Goal: Task Accomplishment & Management: Complete application form

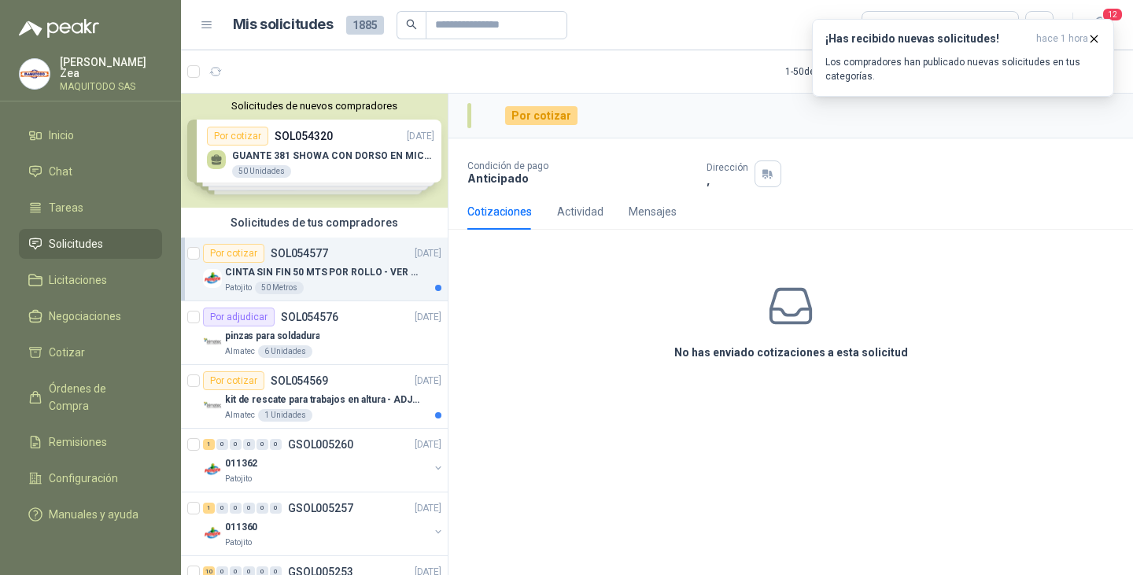
click at [293, 261] on div "Por cotizar SOL054577" at bounding box center [265, 253] width 125 height 19
click at [1094, 40] on icon "button" at bounding box center [1093, 38] width 13 height 13
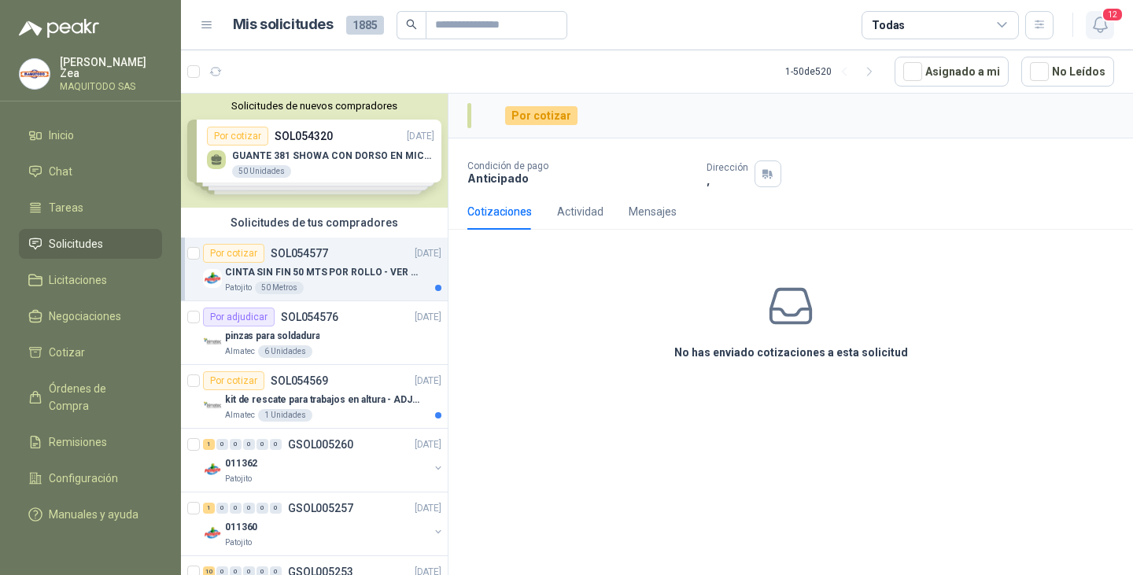
click at [1095, 24] on icon "button" at bounding box center [1099, 24] width 13 height 15
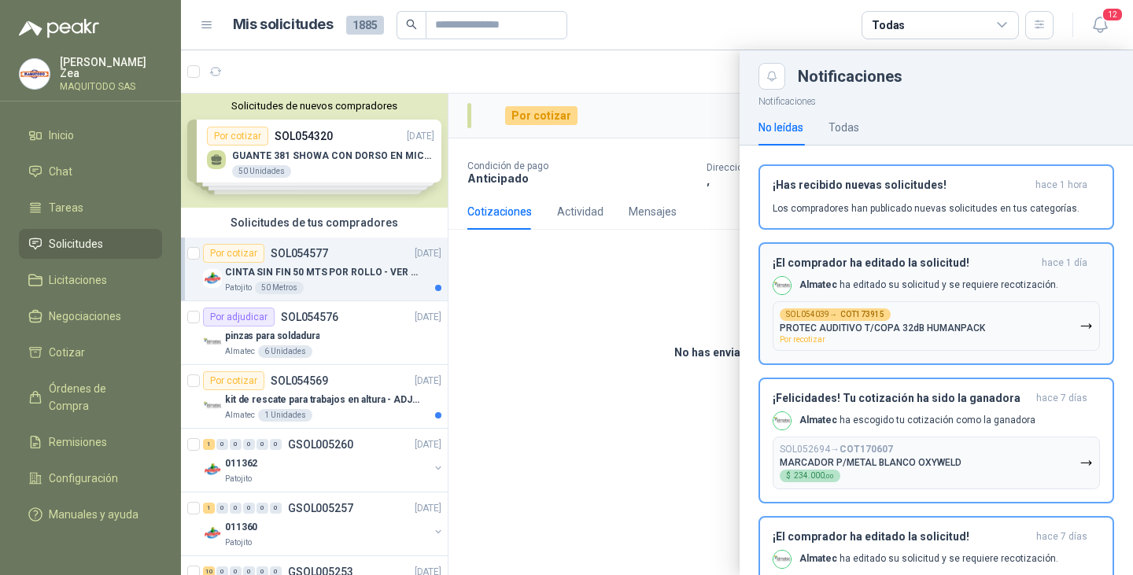
click at [902, 328] on p "PROTEC AUDITIVO T/COPA 32dB HUMANPACK" at bounding box center [882, 328] width 205 height 11
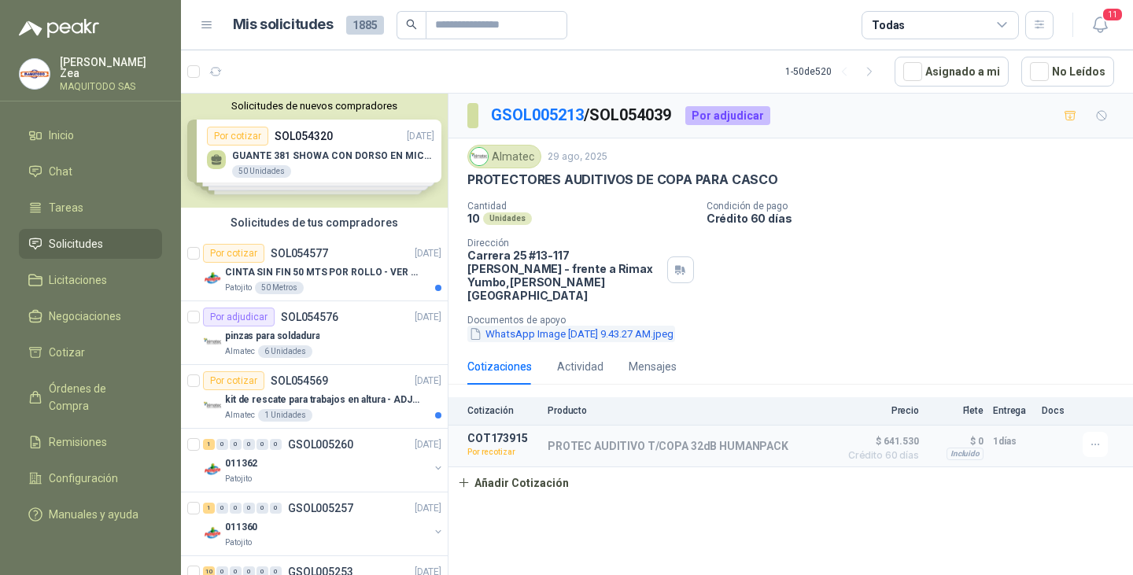
click at [565, 326] on button "WhatsApp Image 2025-09-01 at 9.43.27 AM.jpeg" at bounding box center [571, 334] width 208 height 17
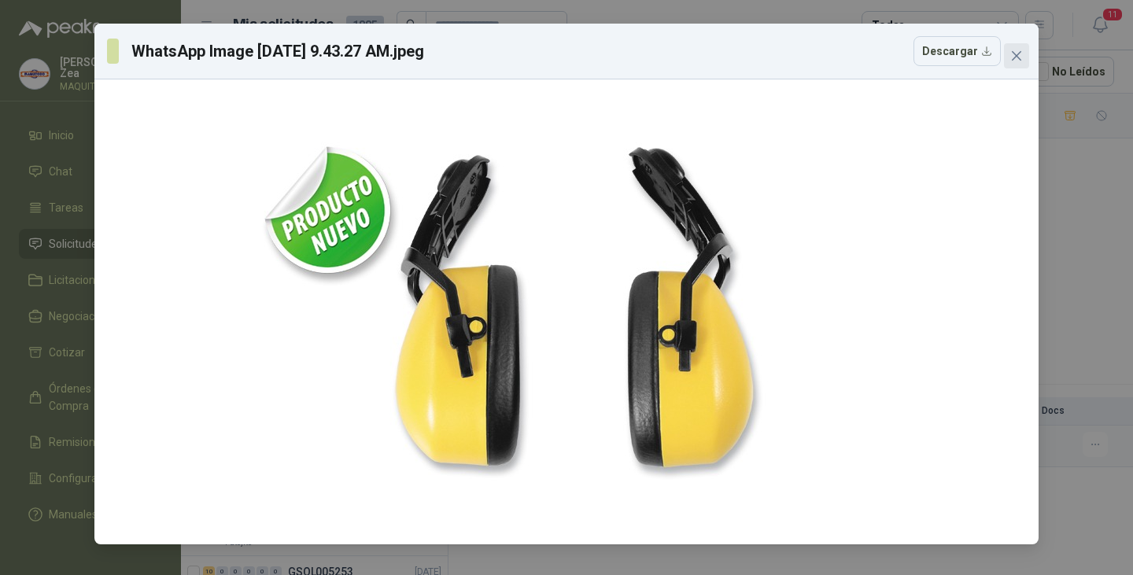
click at [1011, 58] on icon "close" at bounding box center [1016, 56] width 13 height 13
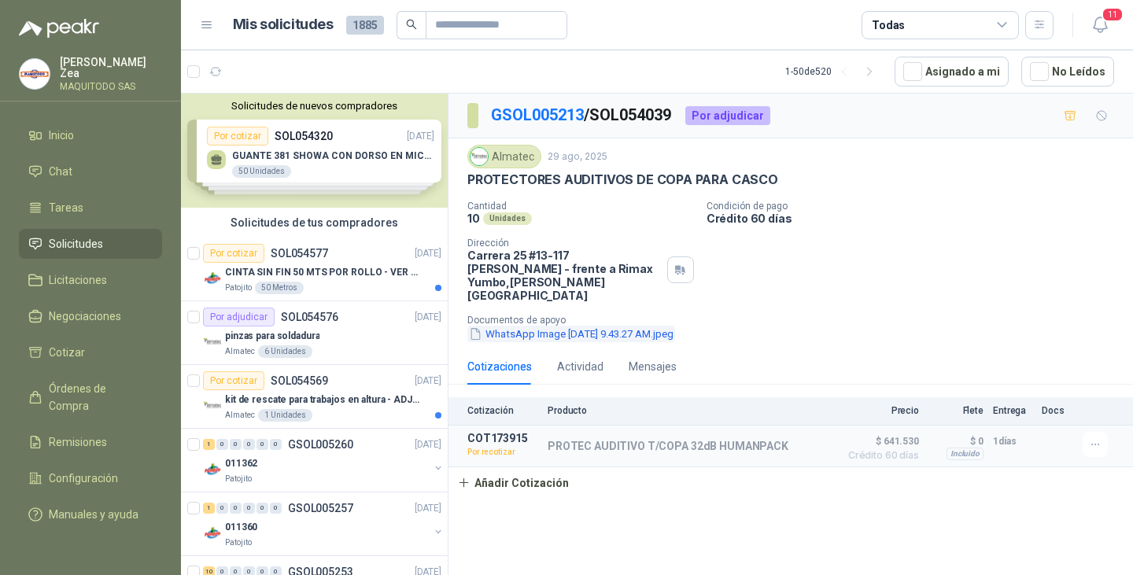
click at [543, 326] on button "WhatsApp Image 2025-09-01 at 9.43.27 AM.jpeg" at bounding box center [571, 334] width 208 height 17
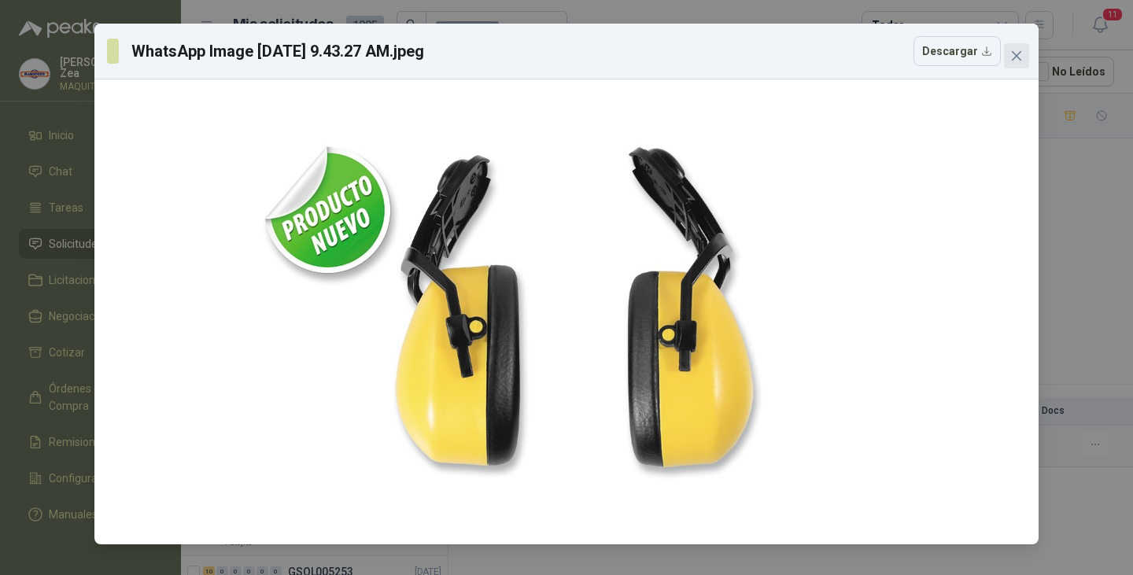
click at [1015, 53] on icon "close" at bounding box center [1016, 56] width 13 height 13
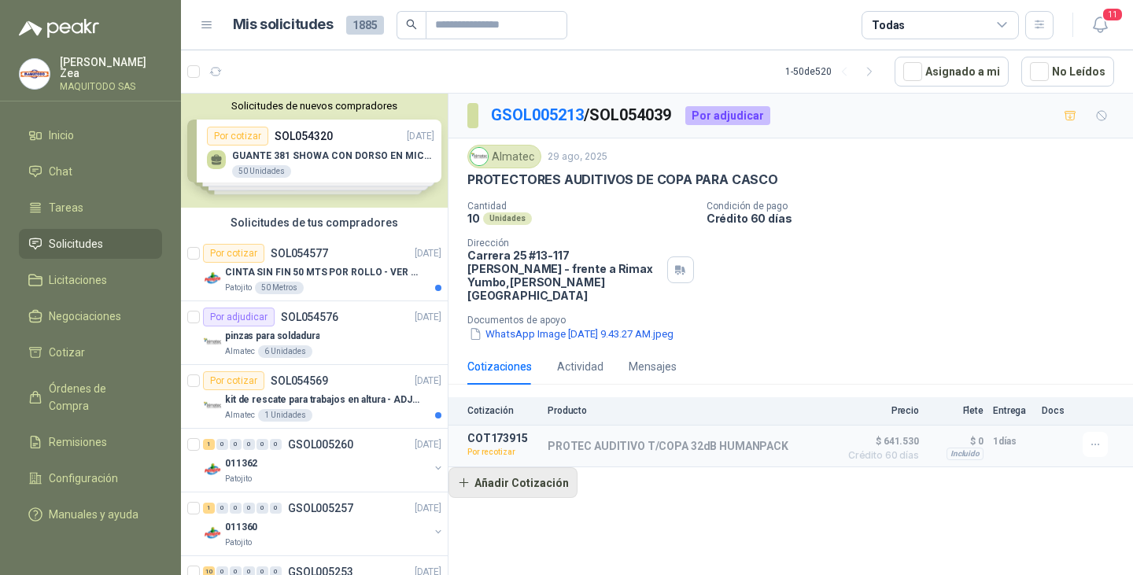
click at [503, 472] on button "Añadir Cotización" at bounding box center [512, 482] width 129 height 31
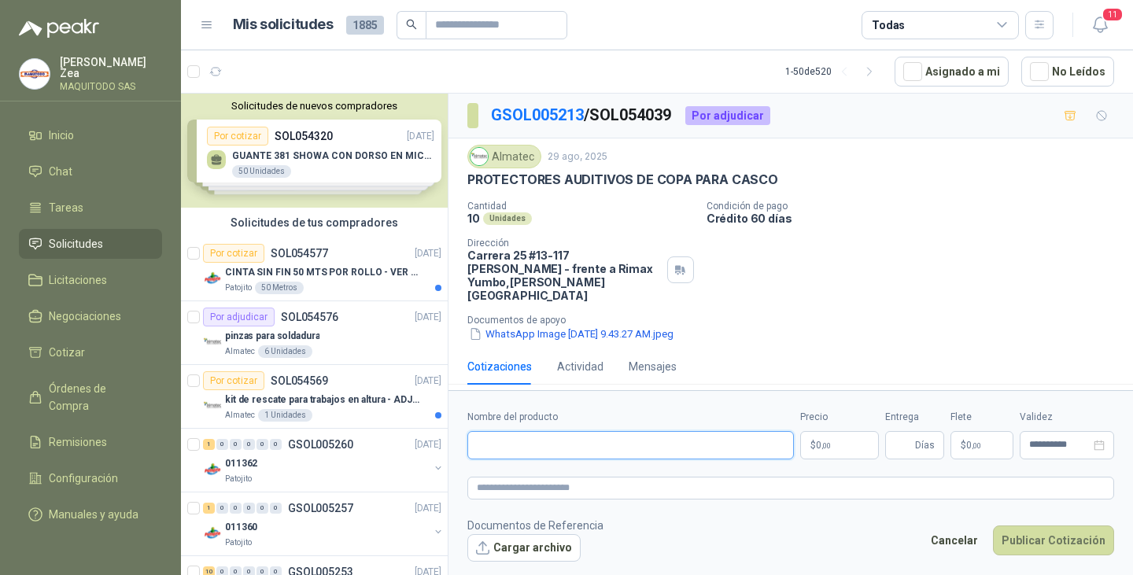
click at [566, 442] on input "Nombre del producto" at bounding box center [630, 445] width 326 height 28
paste input "**********"
type input "**********"
drag, startPoint x: 820, startPoint y: 448, endPoint x: 838, endPoint y: 448, distance: 18.1
click at [821, 448] on span "0 ,00" at bounding box center [823, 445] width 15 height 9
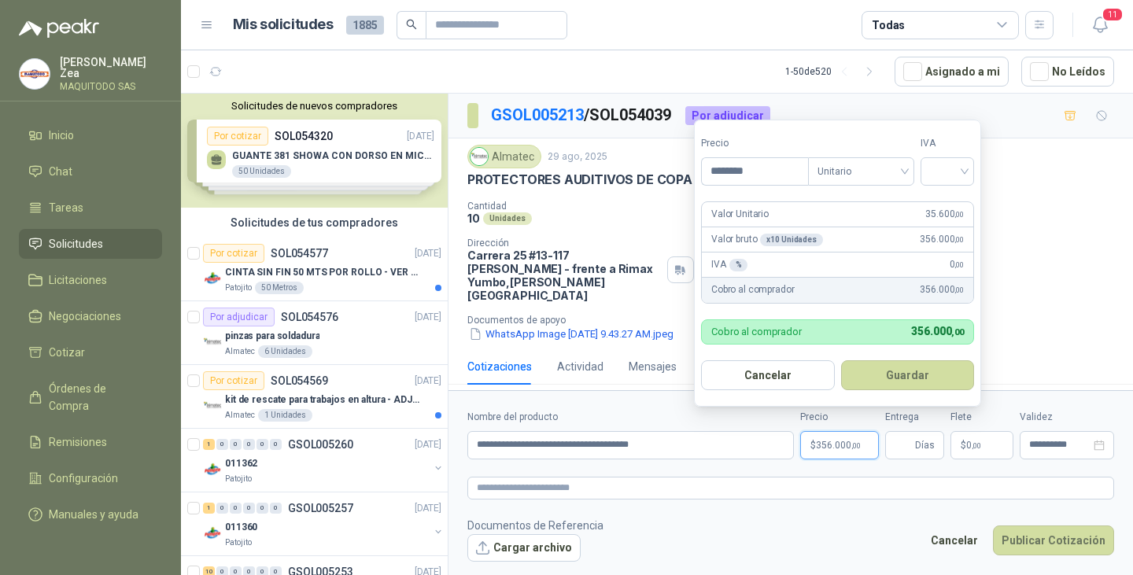
type input "********"
click at [901, 366] on button "Guardar" at bounding box center [910, 375] width 135 height 30
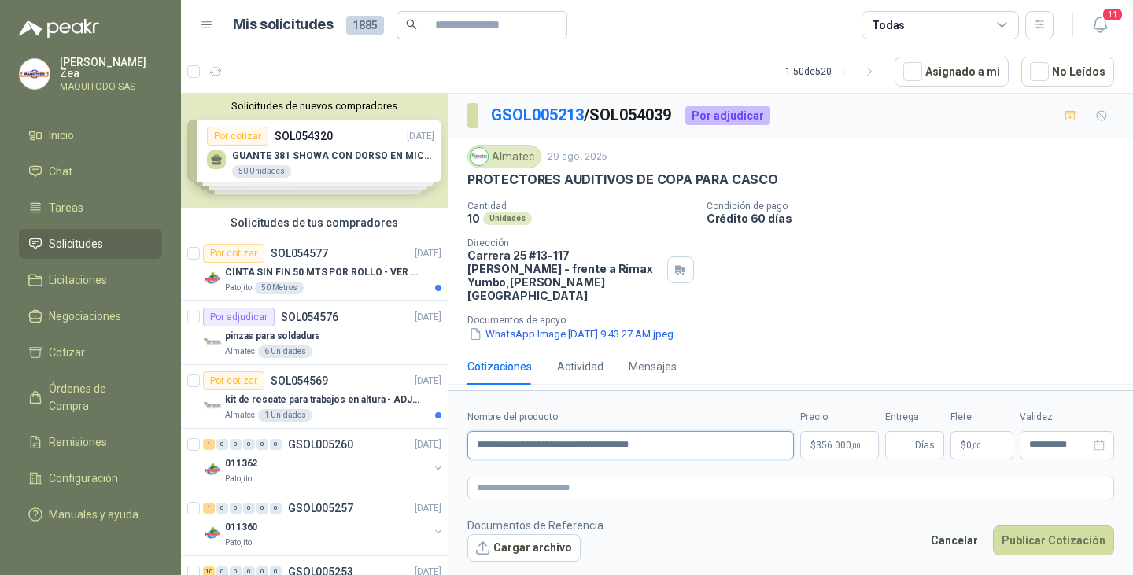
click at [599, 443] on input "**********" at bounding box center [630, 445] width 326 height 28
drag, startPoint x: 602, startPoint y: 448, endPoint x: 579, endPoint y: 448, distance: 22.8
click at [579, 448] on input "**********" at bounding box center [630, 445] width 326 height 28
click at [711, 445] on input "**********" at bounding box center [630, 445] width 326 height 28
type input "**********"
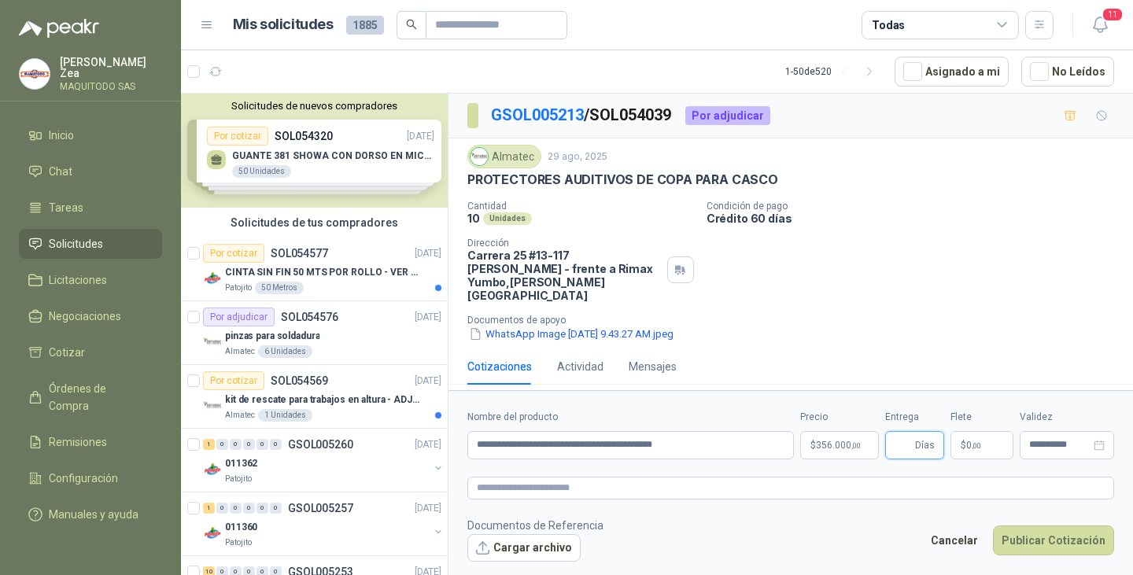
click at [912, 449] on input "Entrega" at bounding box center [902, 445] width 17 height 27
type input "*"
click at [1053, 536] on button "Publicar Cotización" at bounding box center [1053, 541] width 121 height 30
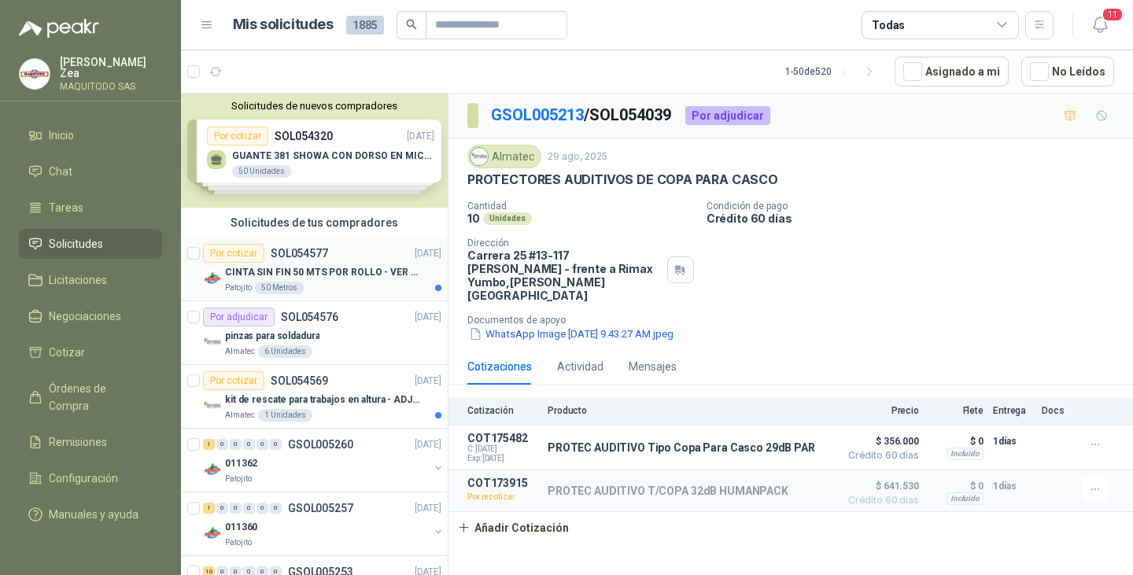
click at [334, 273] on p "CINTA SIN FIN 50 MTS POR ROLLO - VER DOC ADJUNTO" at bounding box center [323, 272] width 196 height 15
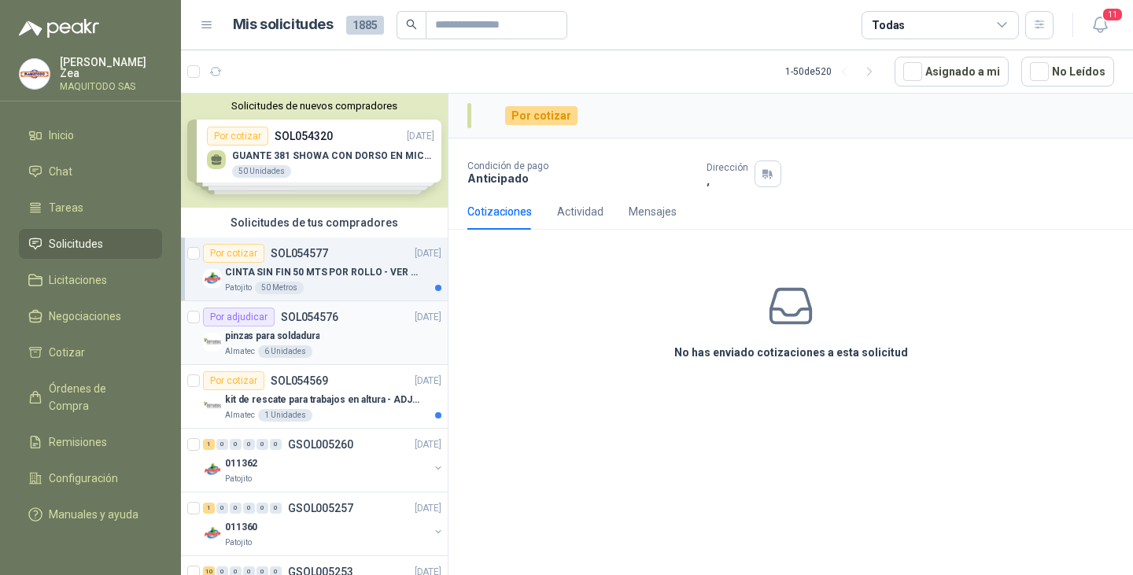
click at [378, 329] on div "pinzas para soldadura" at bounding box center [333, 335] width 216 height 19
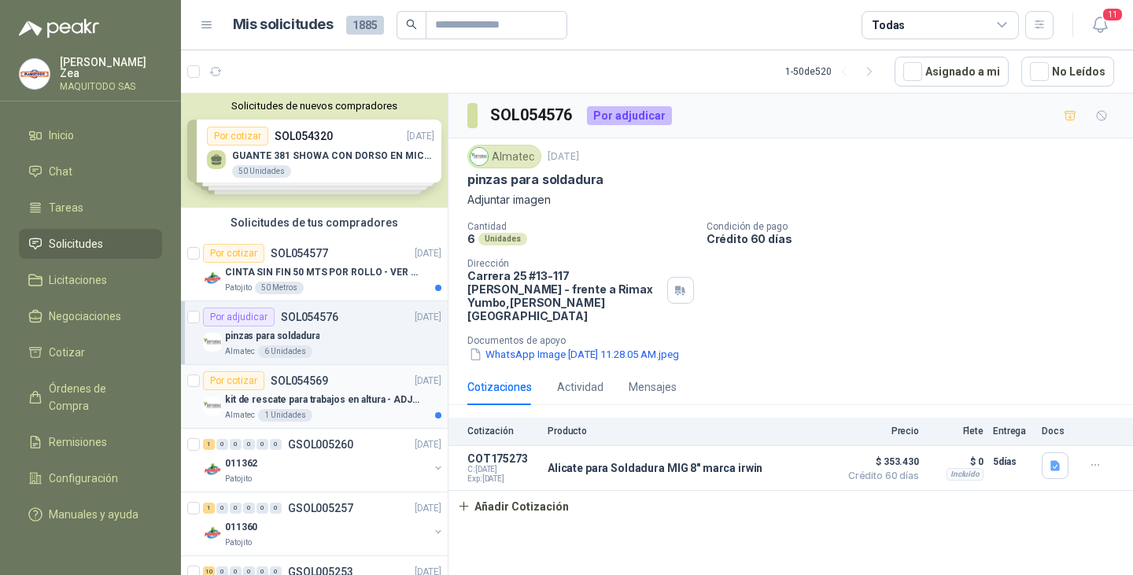
click at [341, 387] on div "Por cotizar SOL054569 02/09/25" at bounding box center [322, 380] width 238 height 19
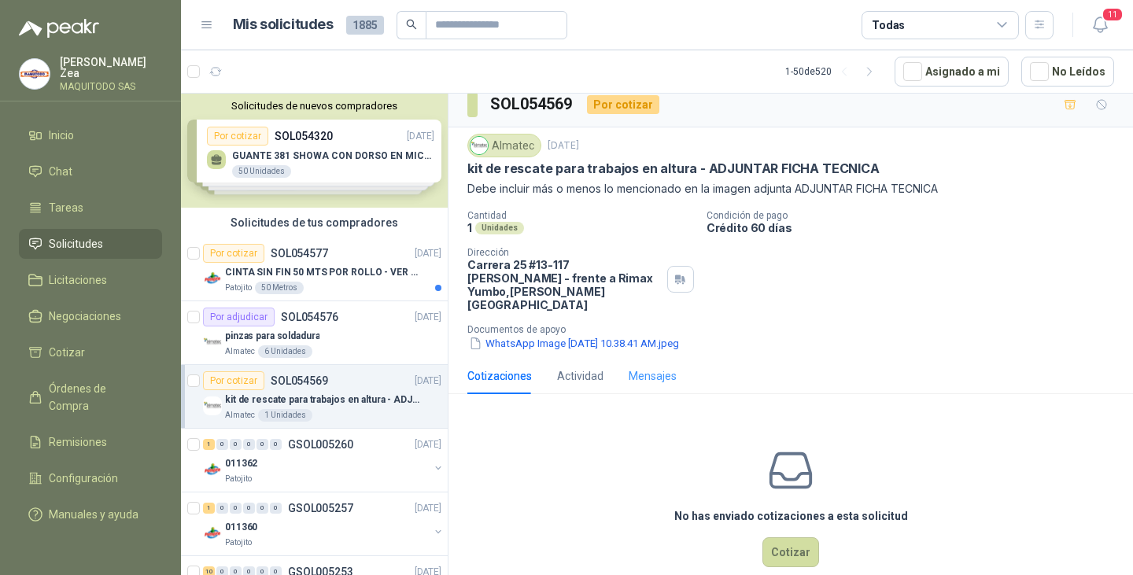
scroll to position [26, 0]
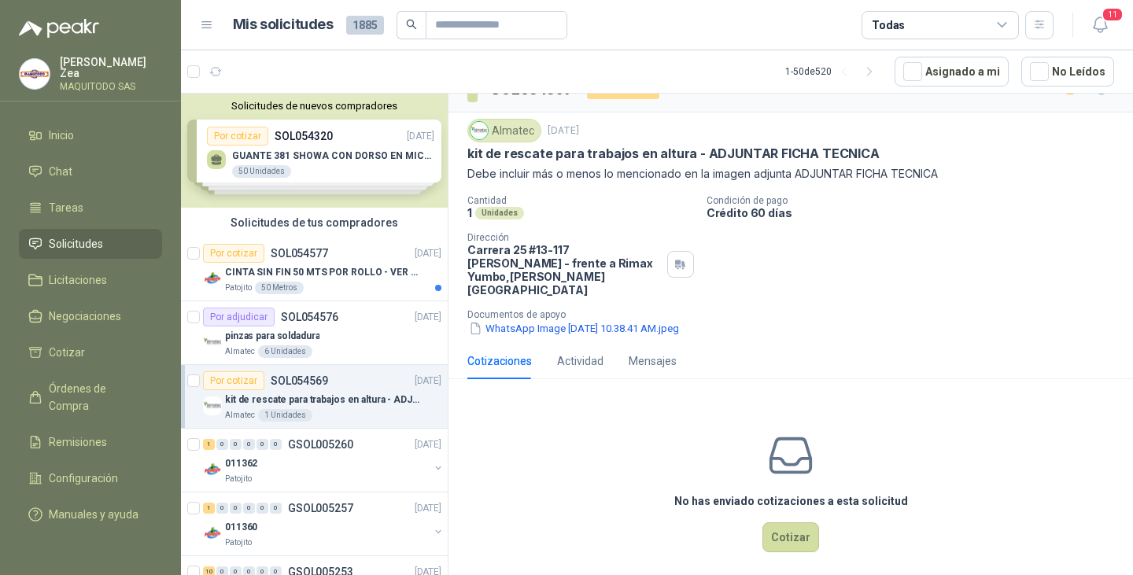
click at [562, 309] on p "Documentos de apoyo" at bounding box center [796, 314] width 659 height 11
click at [565, 320] on button "WhatsApp Image 2025-09-02 at 10.38.41 AM.jpeg" at bounding box center [573, 328] width 213 height 17
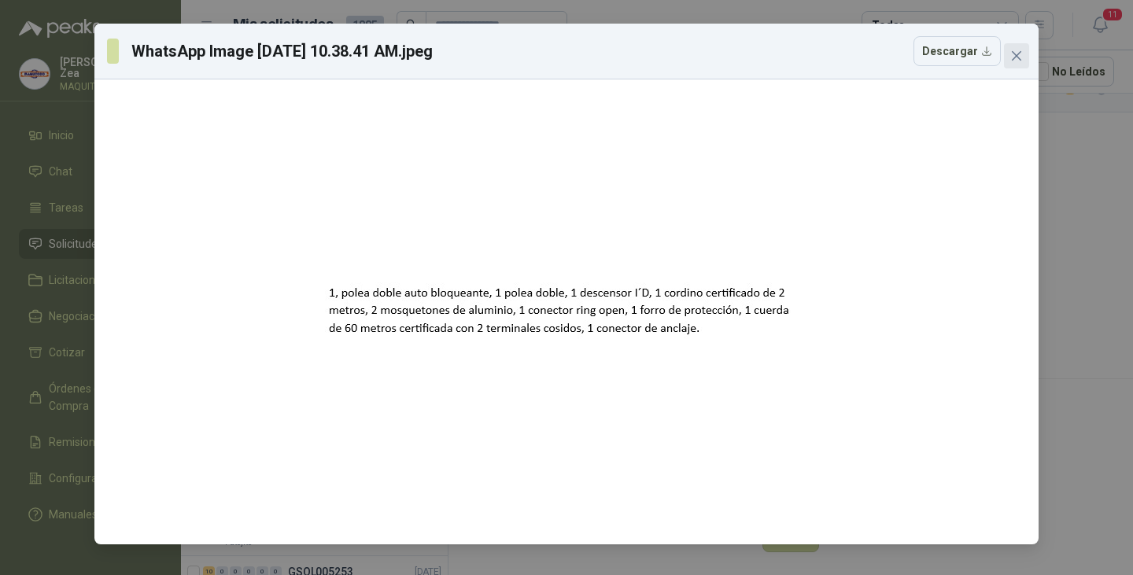
click at [1013, 53] on icon "close" at bounding box center [1016, 55] width 9 height 9
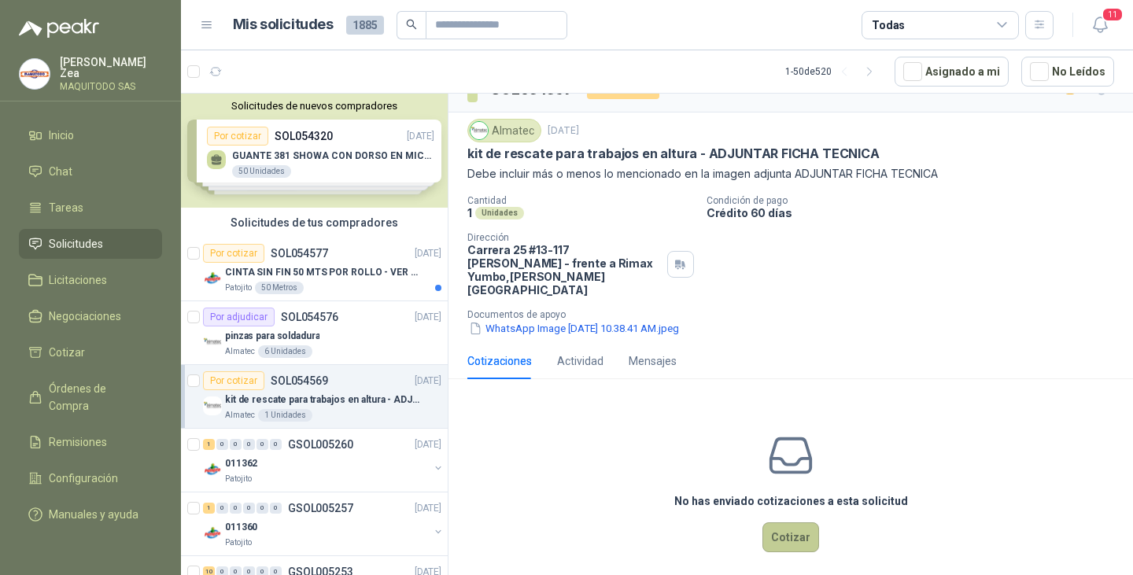
click at [779, 526] on button "Cotizar" at bounding box center [790, 537] width 57 height 30
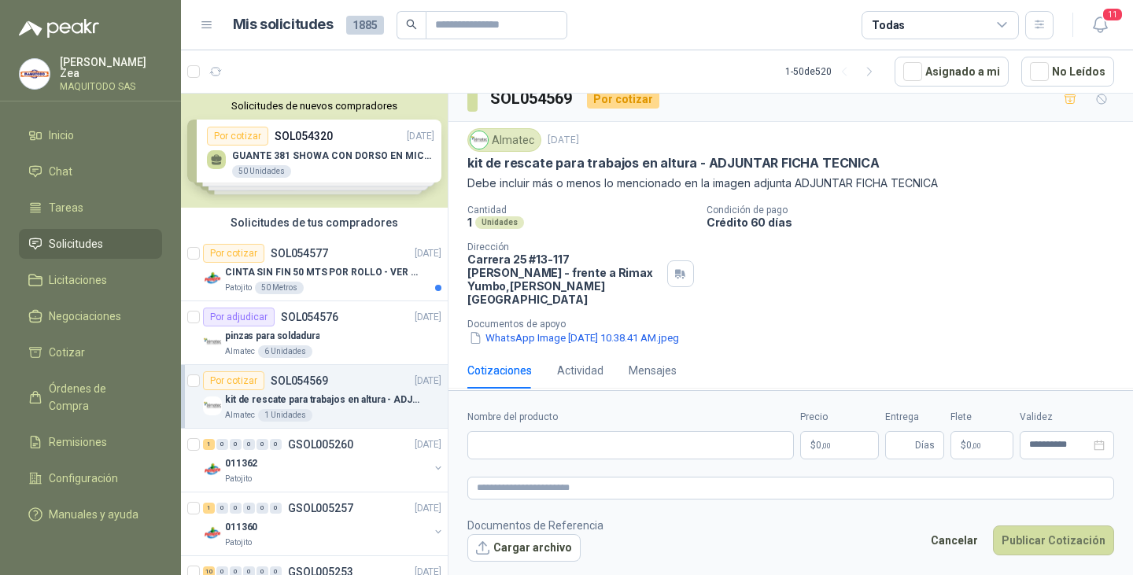
scroll to position [16, 0]
click at [535, 552] on button "Cargar archivo" at bounding box center [523, 548] width 113 height 28
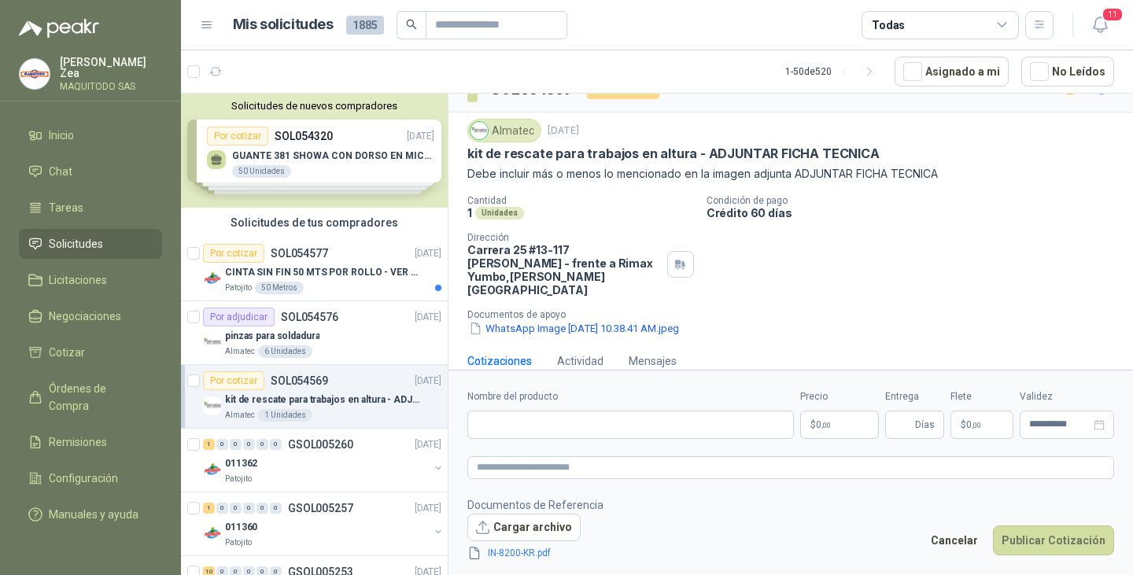
click at [838, 430] on p "$ 0 ,00" at bounding box center [839, 425] width 79 height 28
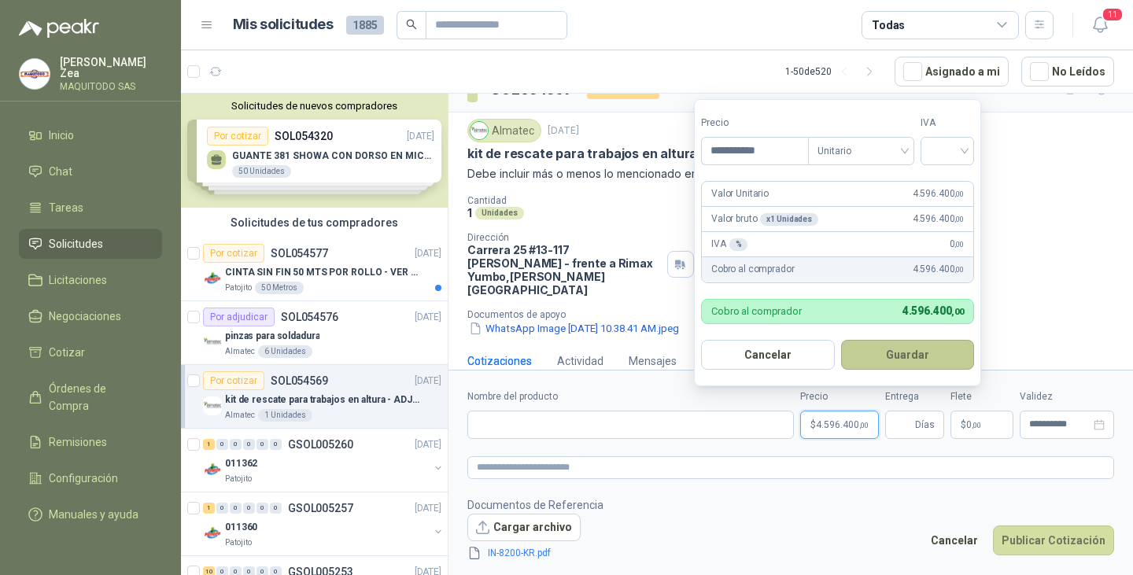
type input "**********"
click at [883, 364] on button "Guardar" at bounding box center [910, 355] width 135 height 30
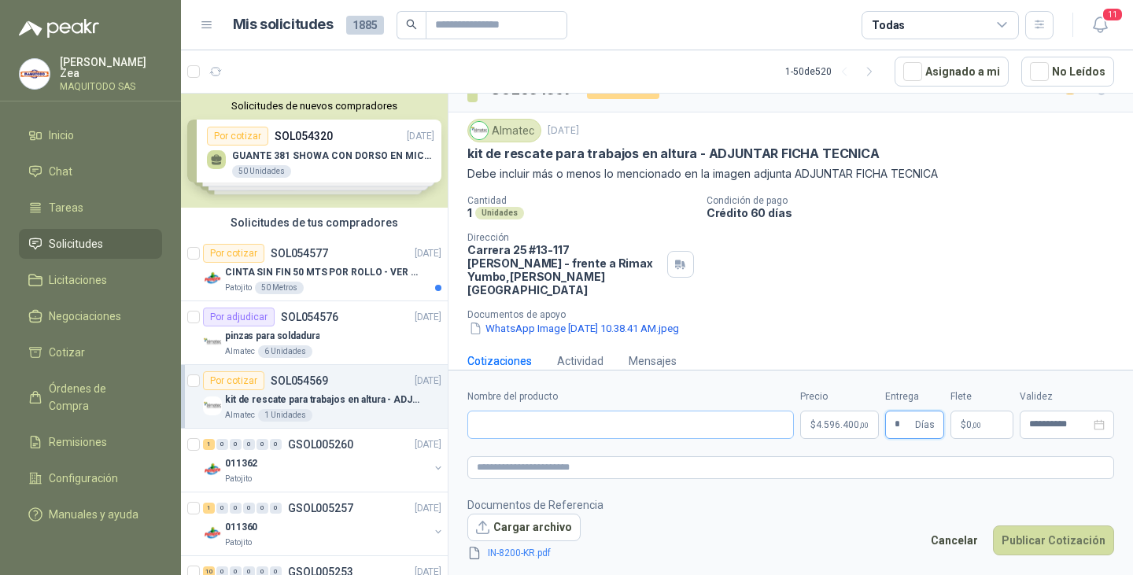
type input "*"
click at [598, 423] on input "Nombre del producto" at bounding box center [630, 425] width 326 height 28
click at [504, 422] on input "Nombre del producto" at bounding box center [630, 425] width 326 height 28
paste input "**********"
click at [624, 424] on input "**********" at bounding box center [630, 425] width 326 height 28
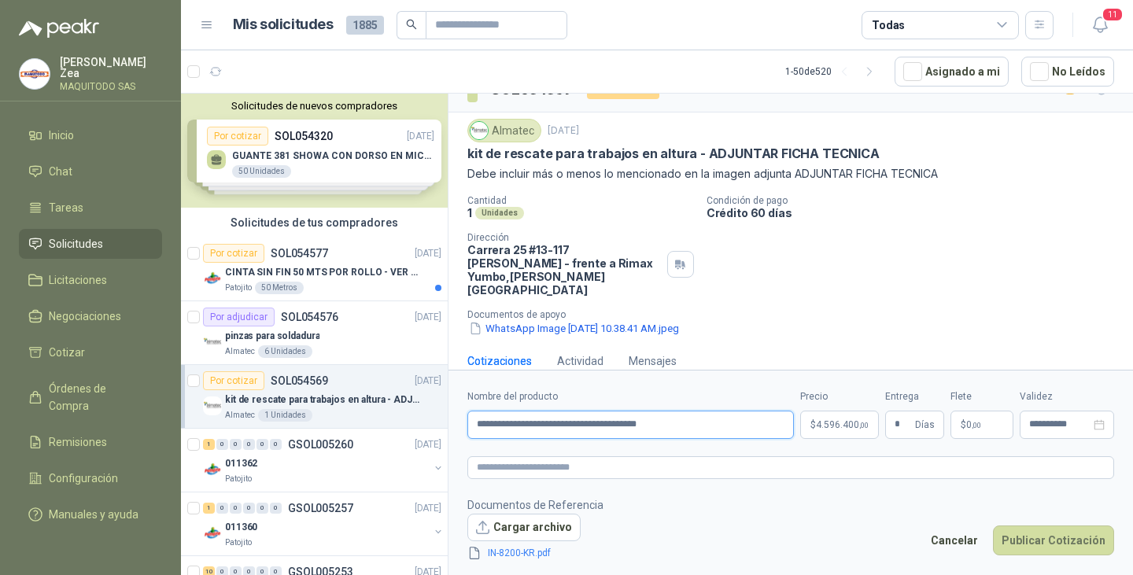
click at [692, 421] on input "**********" at bounding box center [630, 425] width 326 height 28
type input "**********"
click at [1038, 540] on button "Publicar Cotización" at bounding box center [1053, 541] width 121 height 30
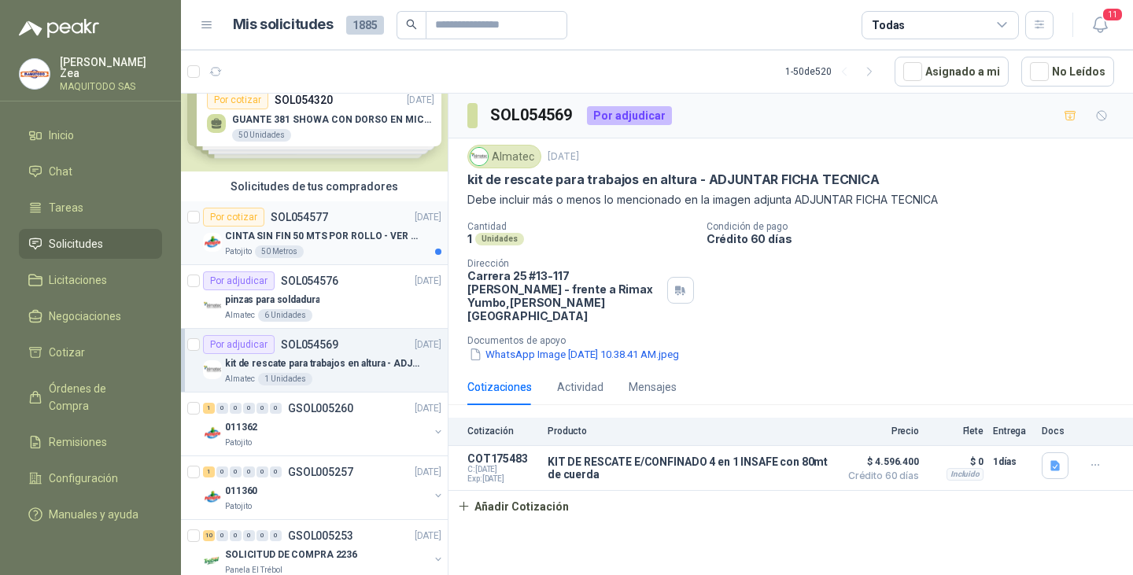
scroll to position [79, 0]
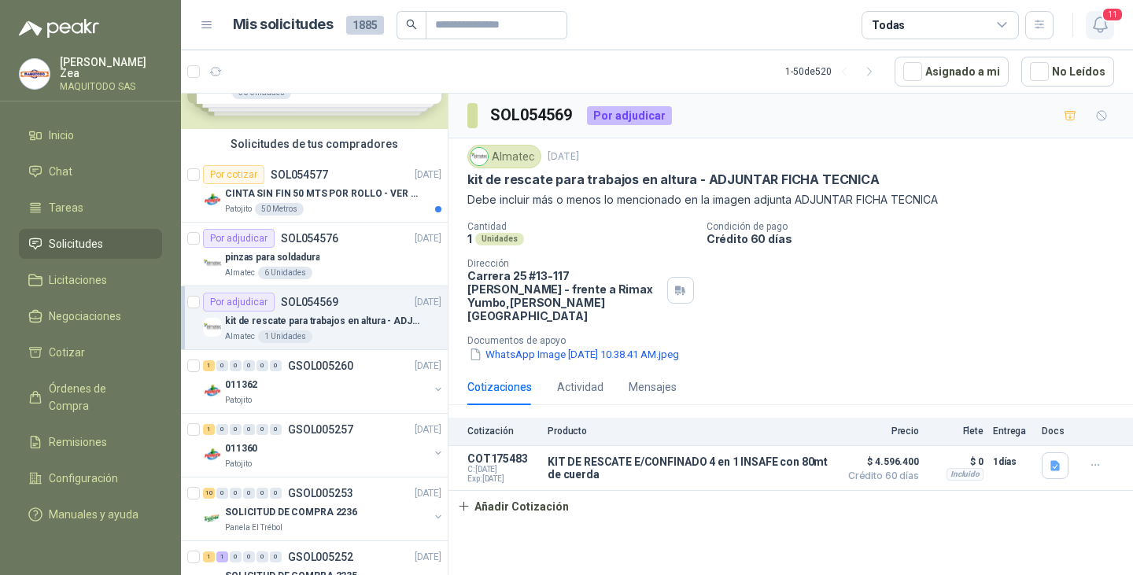
click at [1112, 17] on span "11" at bounding box center [1112, 14] width 22 height 15
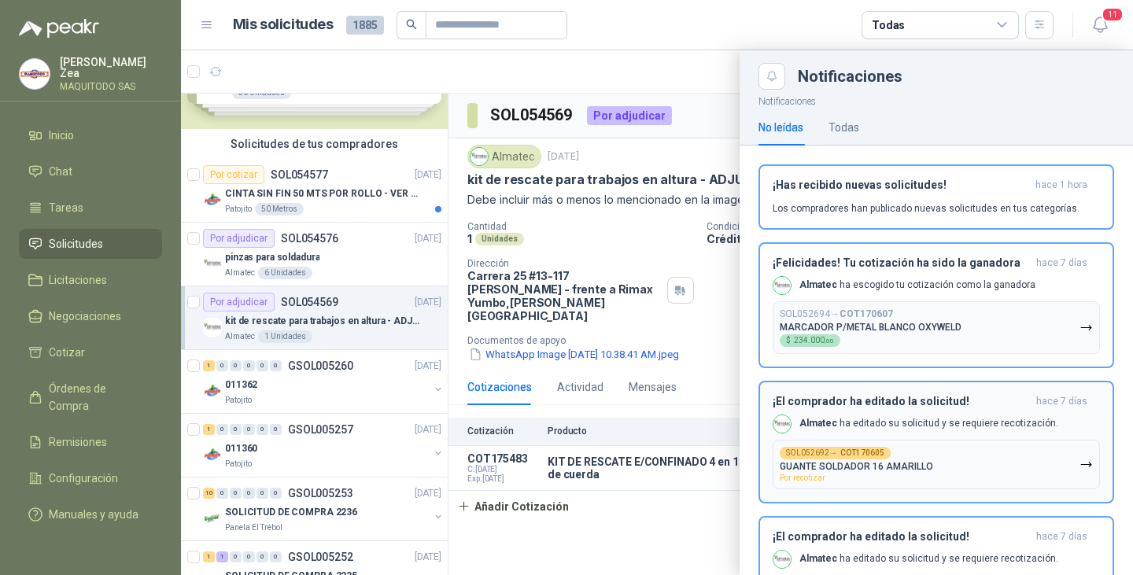
click at [912, 461] on p "GUANTE SOLDADOR 16 AMARILLO" at bounding box center [856, 466] width 153 height 11
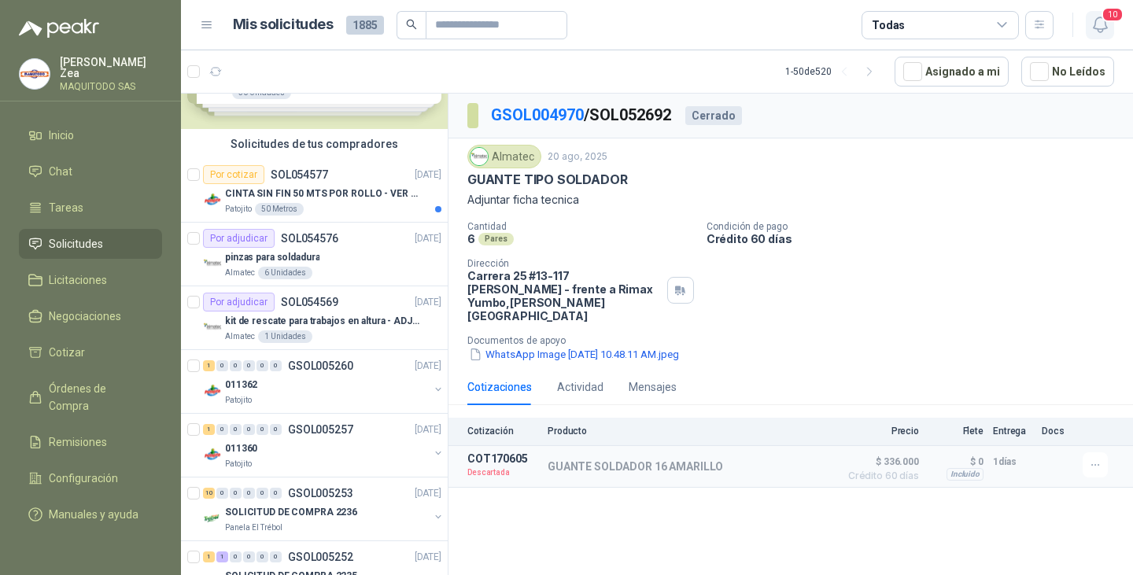
click at [1108, 20] on span "10" at bounding box center [1112, 14] width 22 height 15
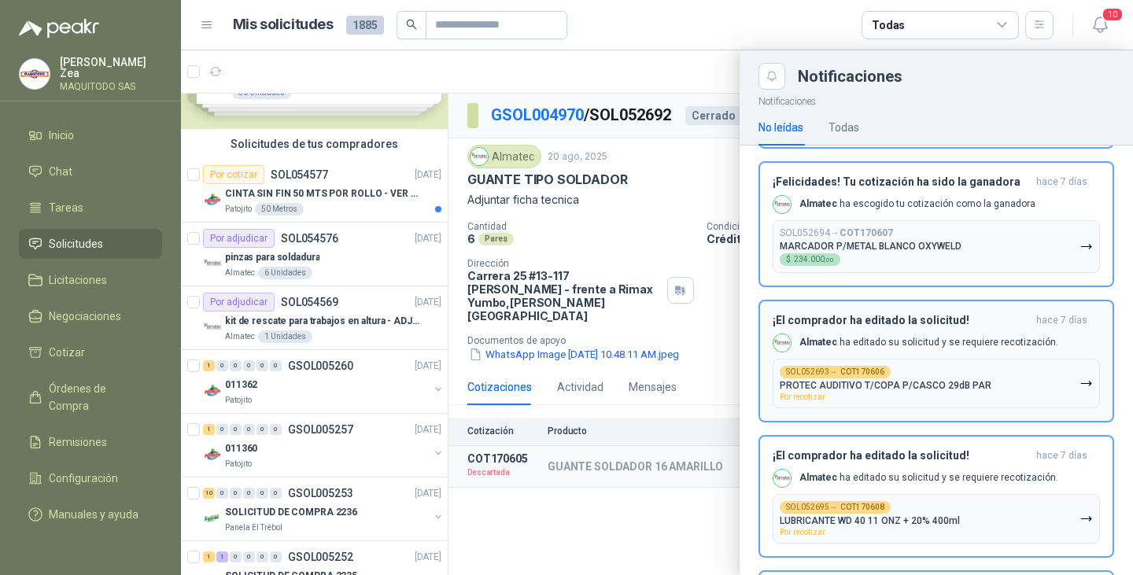
scroll to position [157, 0]
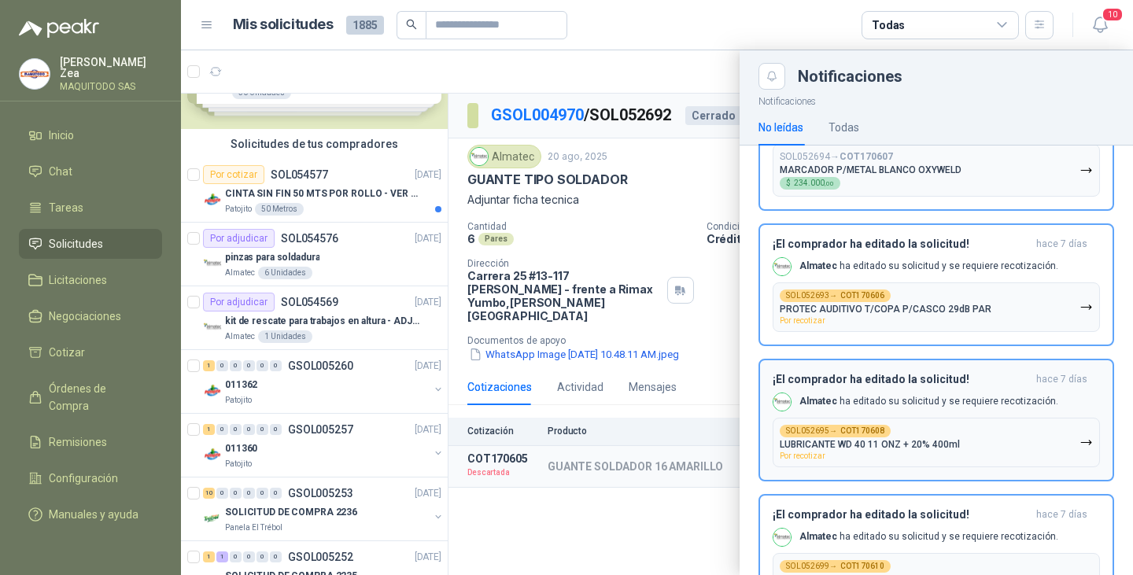
click at [1081, 444] on icon "button" at bounding box center [1085, 443] width 9 height 4
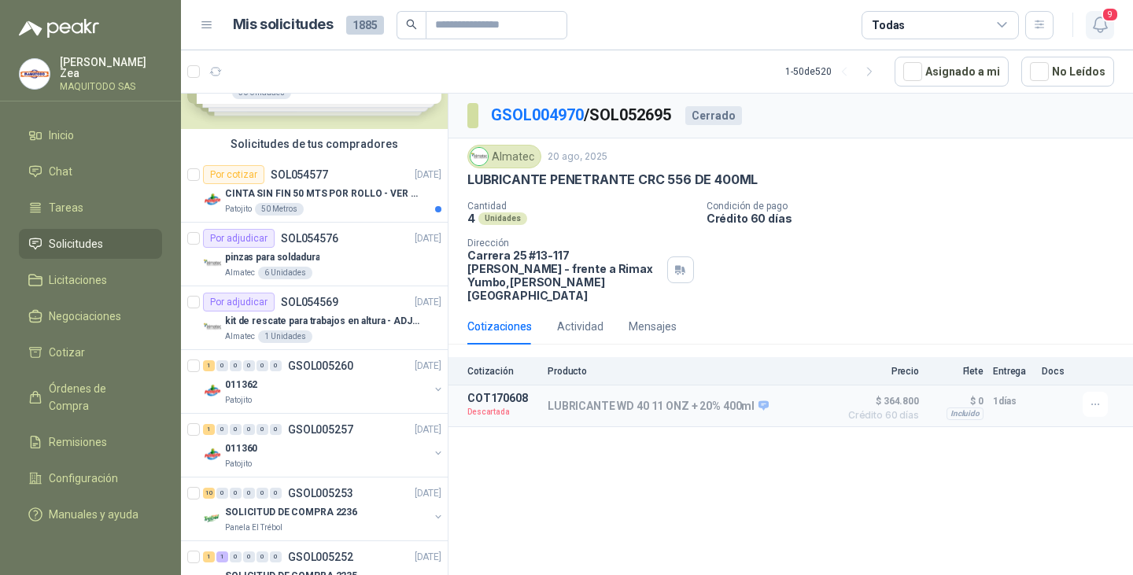
click at [1107, 17] on span "9" at bounding box center [1109, 14] width 17 height 15
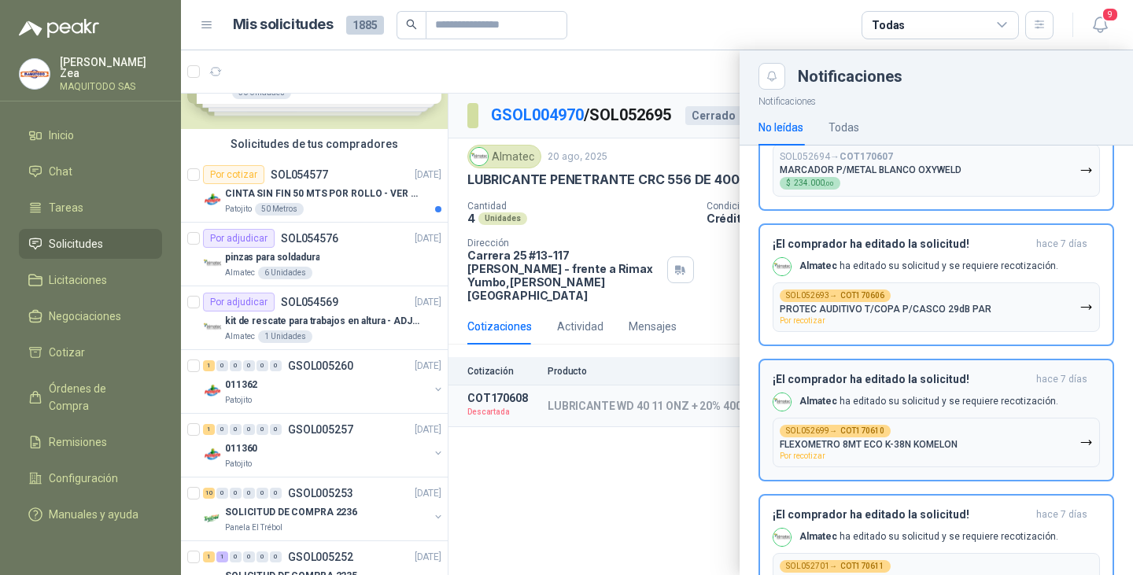
click at [964, 439] on button "SOL052699 → COT170610 FLEXOMETRO 8MT ECO K-38N KOMELON Por recotizar" at bounding box center [936, 443] width 327 height 50
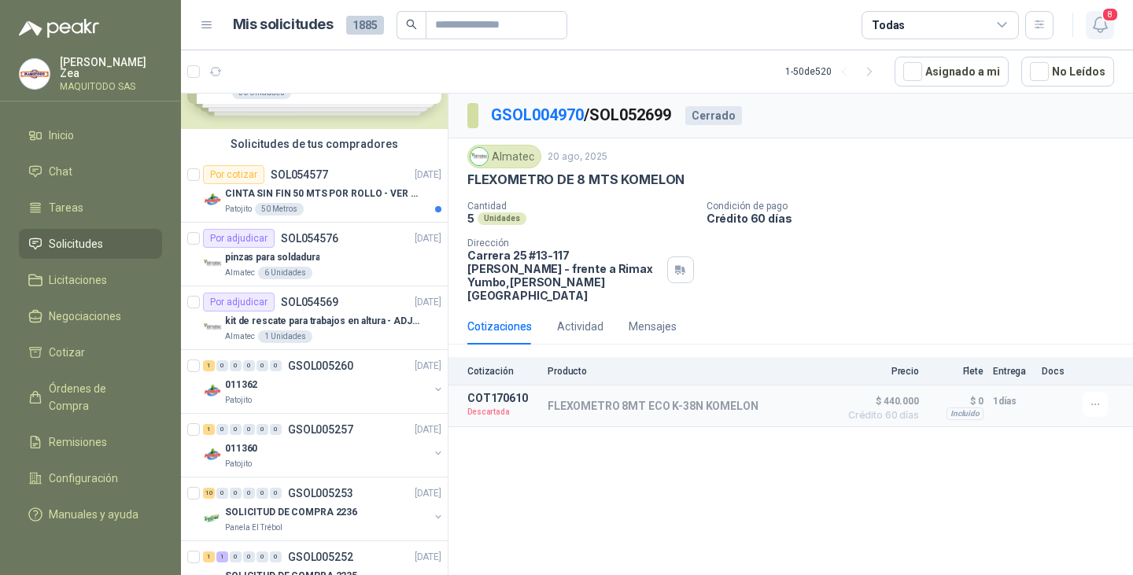
click at [1104, 13] on span "8" at bounding box center [1109, 14] width 17 height 15
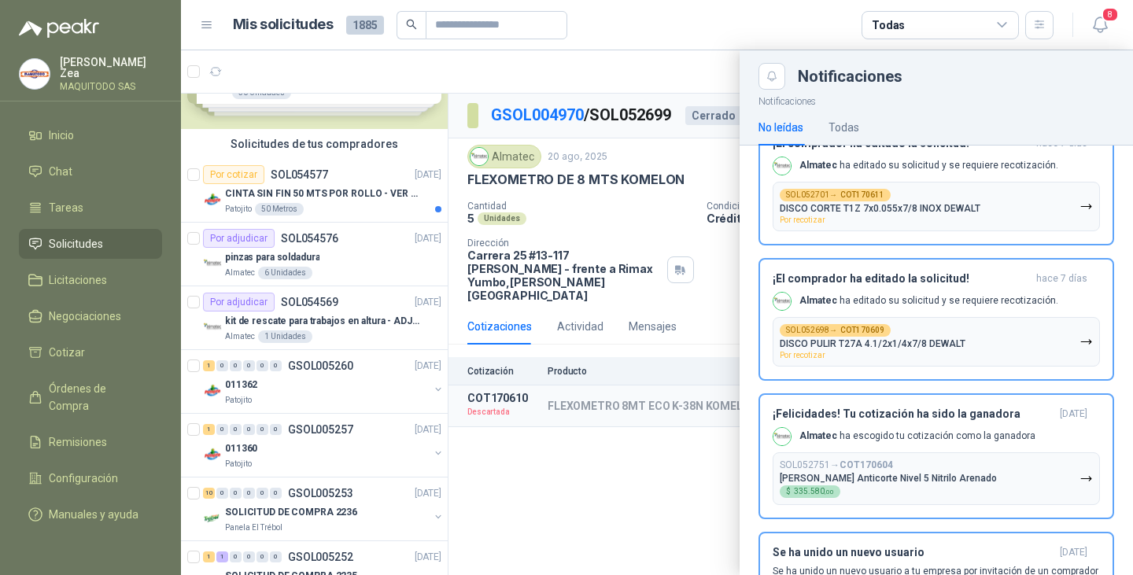
click at [888, 179] on div "¡El comprador ha editado la solicitud! hace 7 días Almatec ha editado su solici…" at bounding box center [936, 184] width 327 height 94
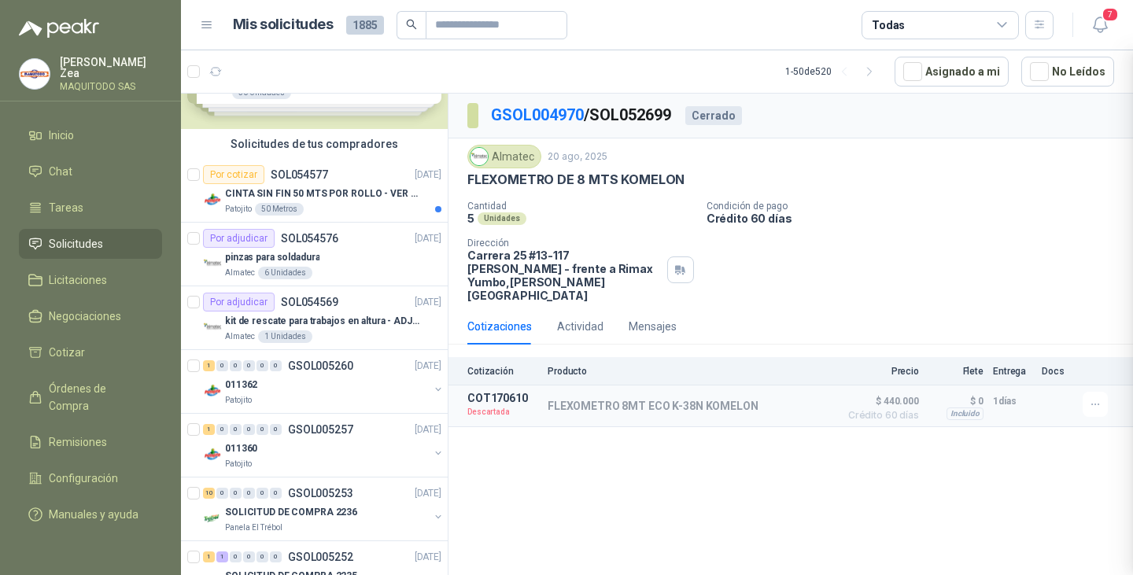
scroll to position [256, 0]
click at [1095, 13] on button "7" at bounding box center [1100, 25] width 28 height 28
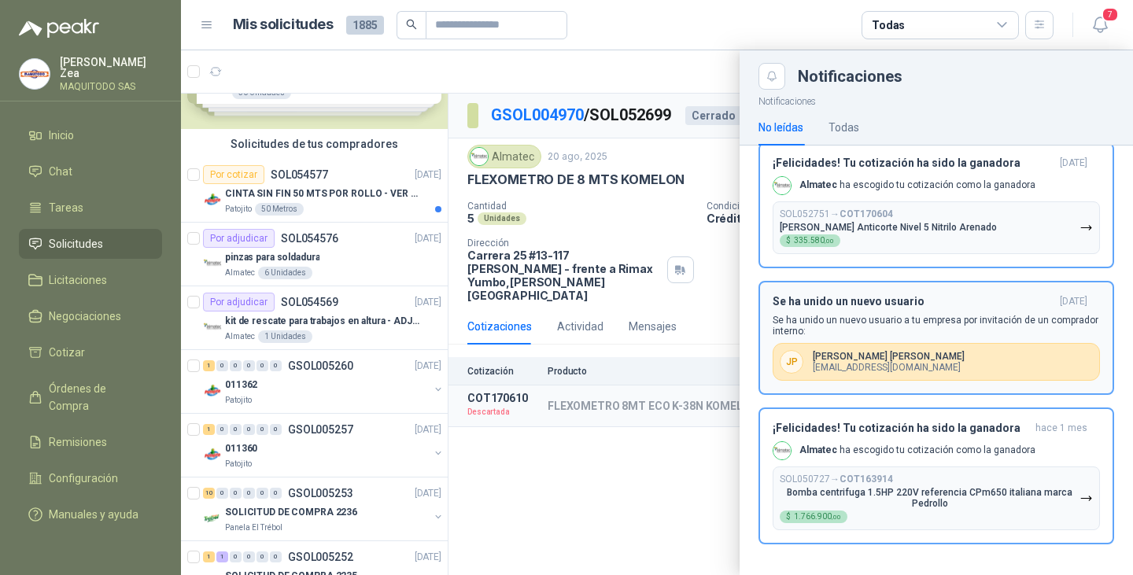
scroll to position [513, 0]
click at [894, 455] on p "Almatec ha escogido tu cotización como la ganadora" at bounding box center [917, 449] width 236 height 13
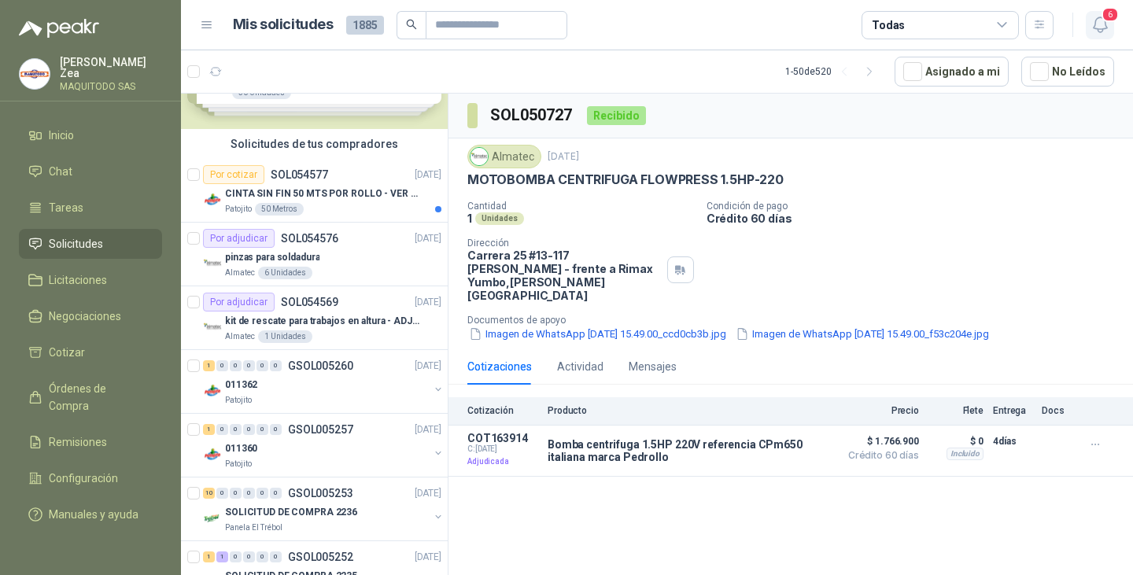
click at [1116, 13] on span "6" at bounding box center [1109, 14] width 17 height 15
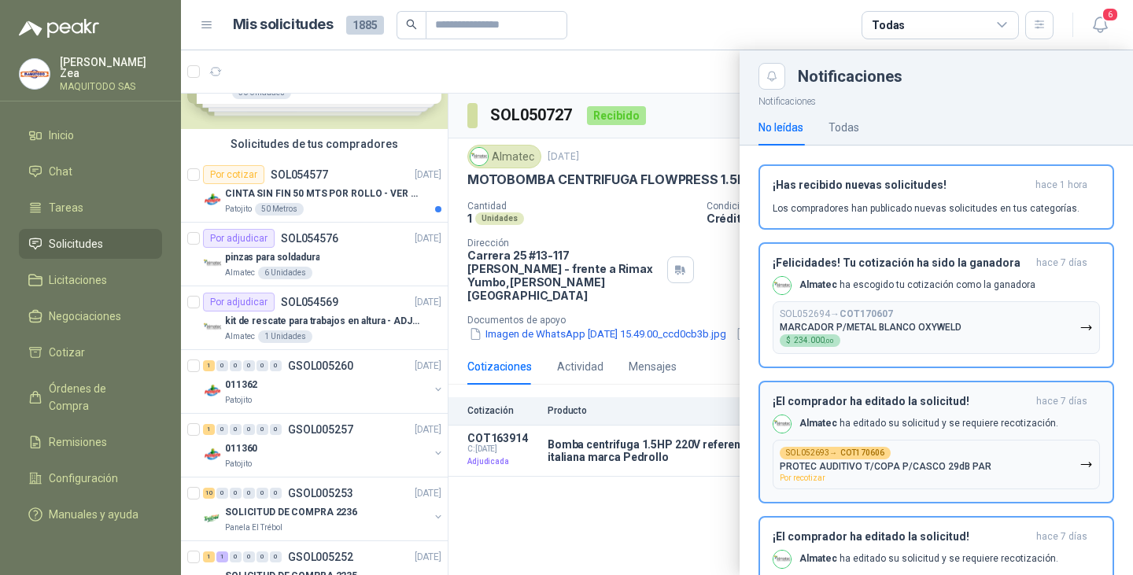
click at [898, 460] on div "SOL052693 → COT170606 PROTEC AUDITIVO T/COPA P/CASCO 29dB PAR Por recotizar" at bounding box center [886, 464] width 212 height 35
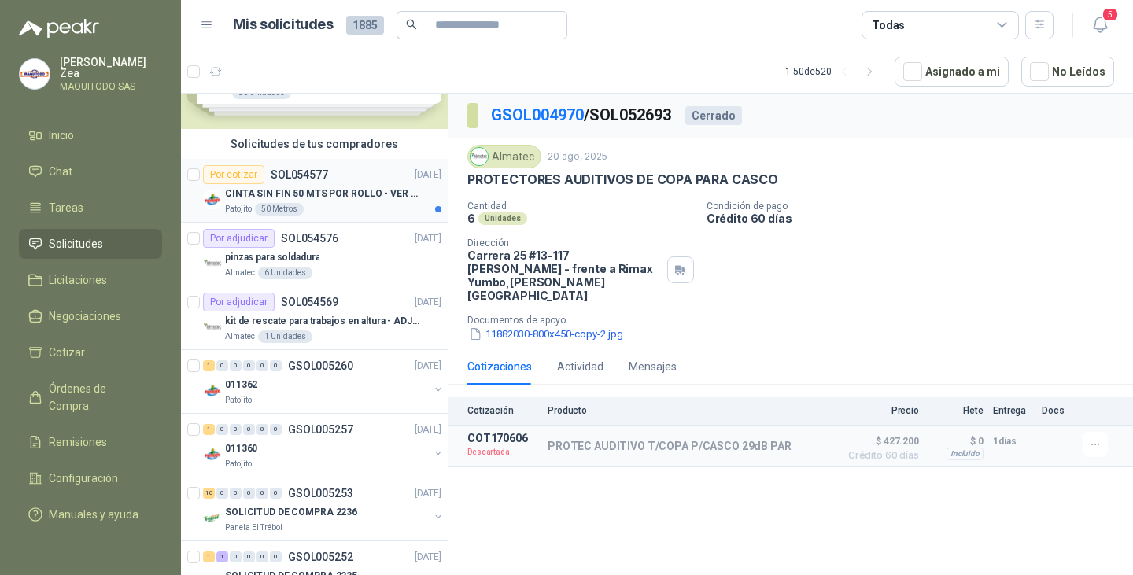
click at [341, 190] on p "CINTA SIN FIN 50 MTS POR ROLLO - VER DOC ADJUNTO" at bounding box center [323, 193] width 196 height 15
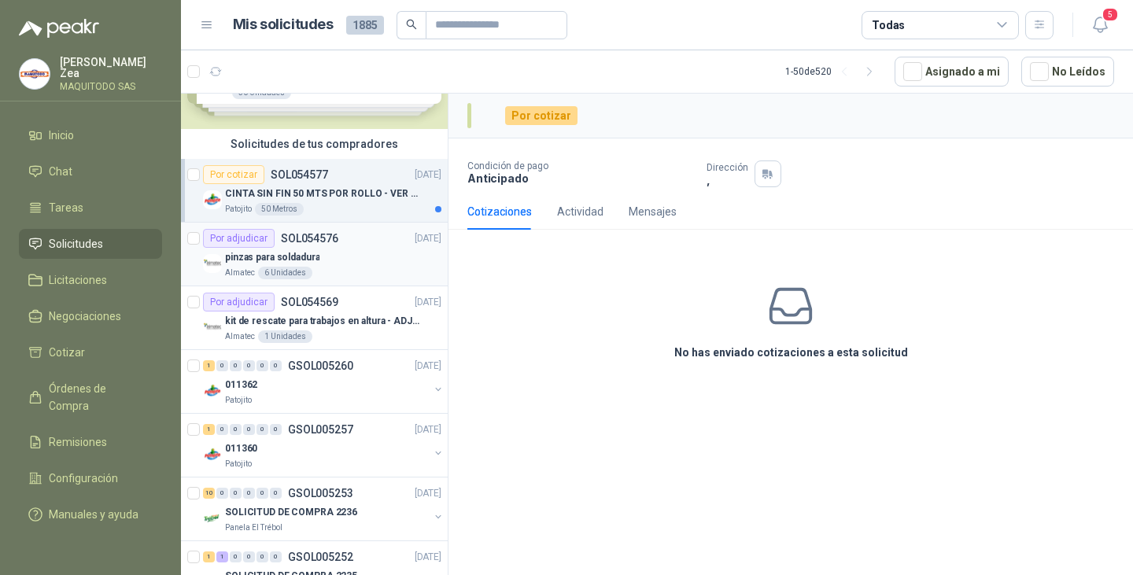
click at [361, 249] on div "pinzas para soldadura" at bounding box center [333, 257] width 216 height 19
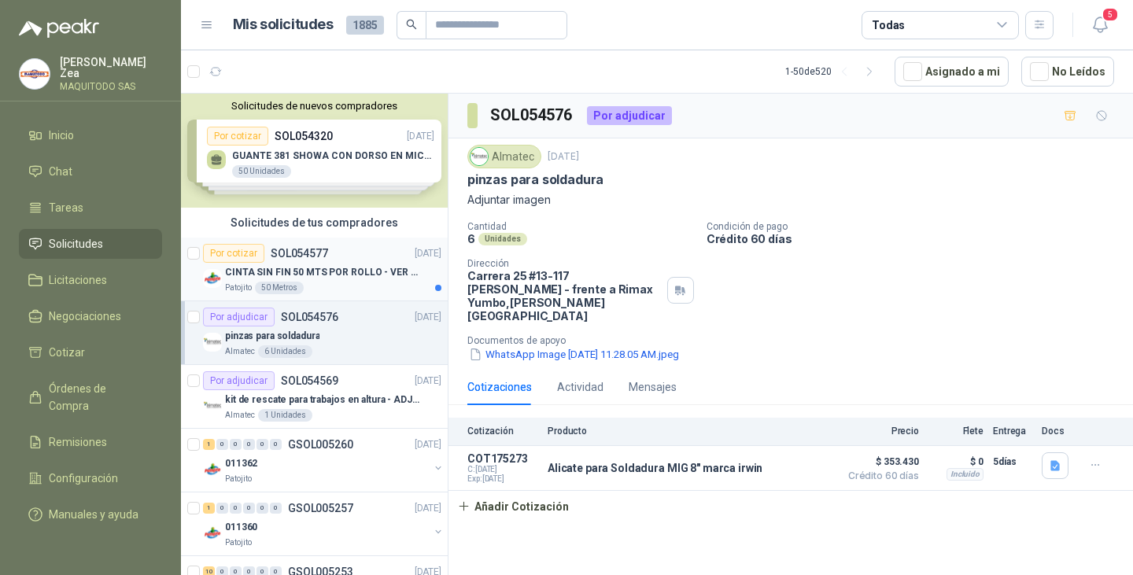
click at [319, 266] on p "CINTA SIN FIN 50 MTS POR ROLLO - VER DOC ADJUNTO" at bounding box center [323, 272] width 196 height 15
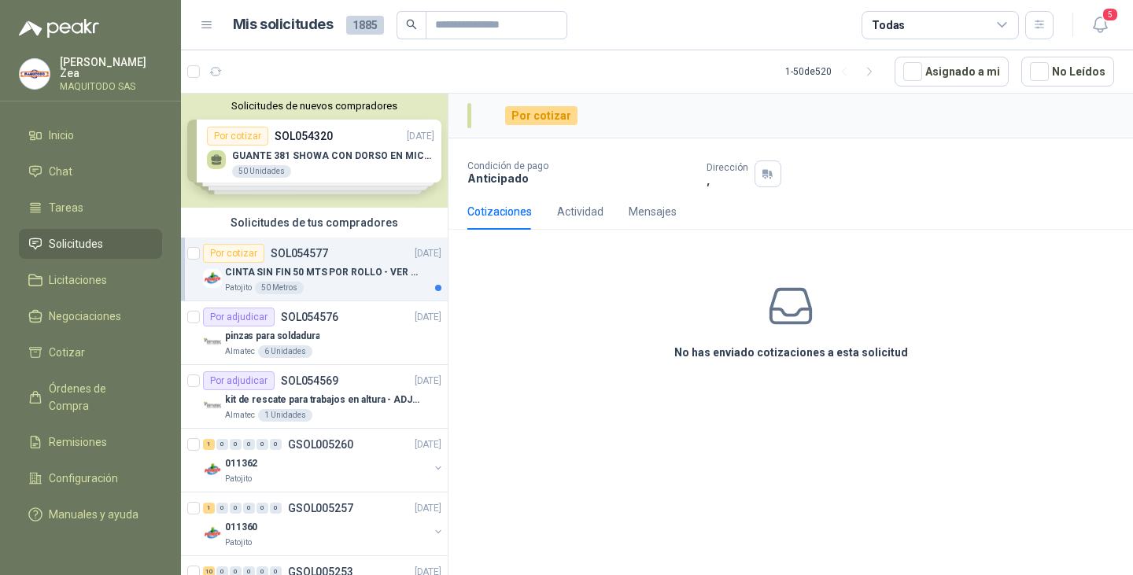
click at [326, 153] on div "Solicitudes de nuevos compradores Por cotizar SOL054320 01/09/25 GUANTE 381 SHO…" at bounding box center [314, 151] width 267 height 114
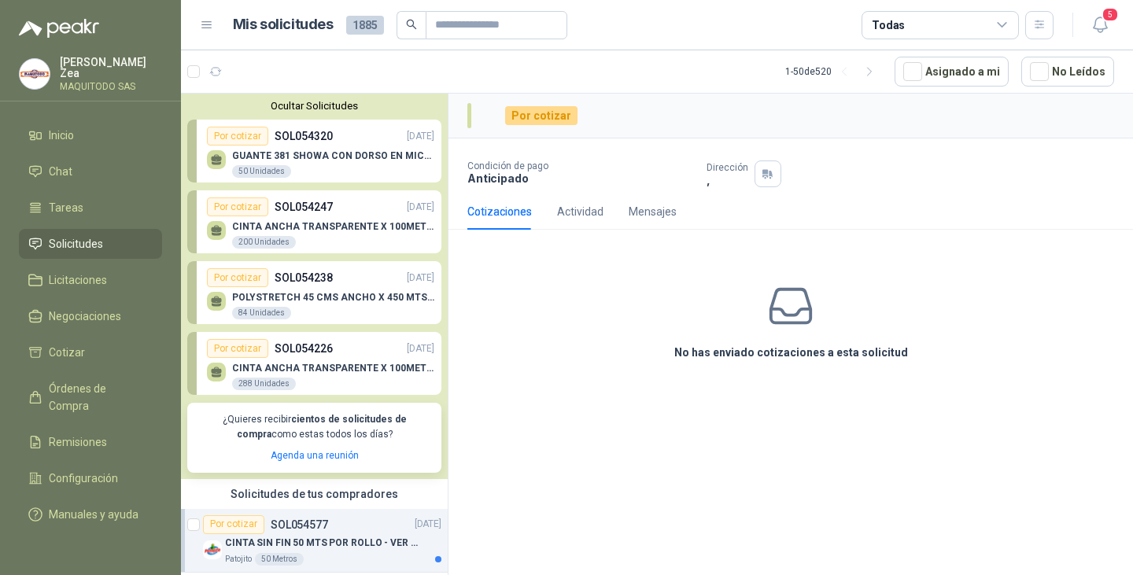
scroll to position [236, 0]
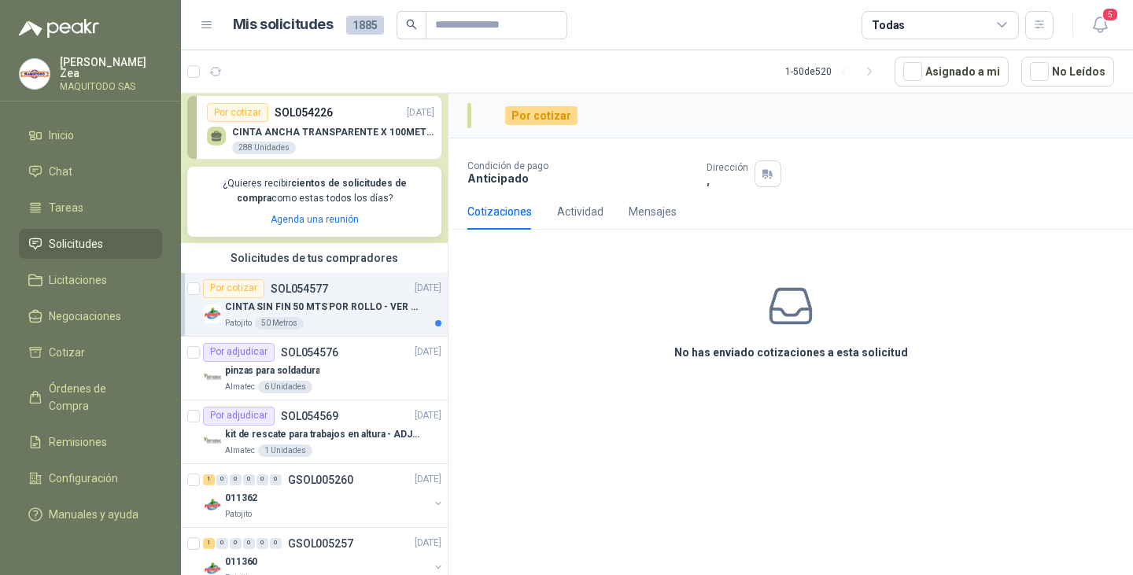
click at [345, 315] on div "CINTA SIN FIN 50 MTS POR ROLLO - VER DOC ADJUNTO" at bounding box center [333, 307] width 216 height 19
click at [534, 112] on div "Por cotizar" at bounding box center [541, 115] width 72 height 19
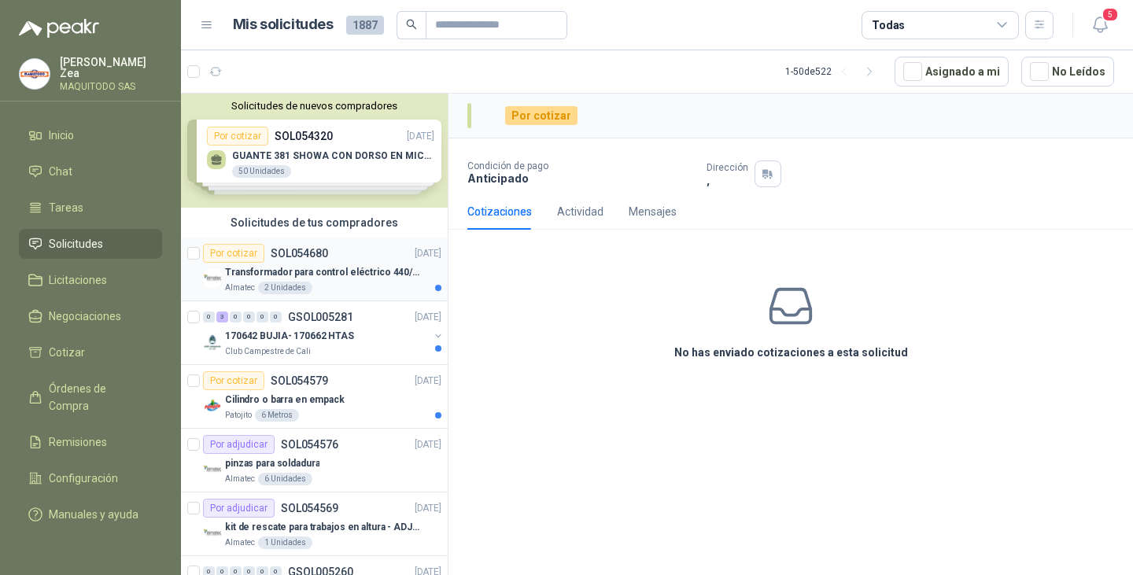
click at [323, 262] on div "Por cotizar SOL054680" at bounding box center [265, 253] width 125 height 19
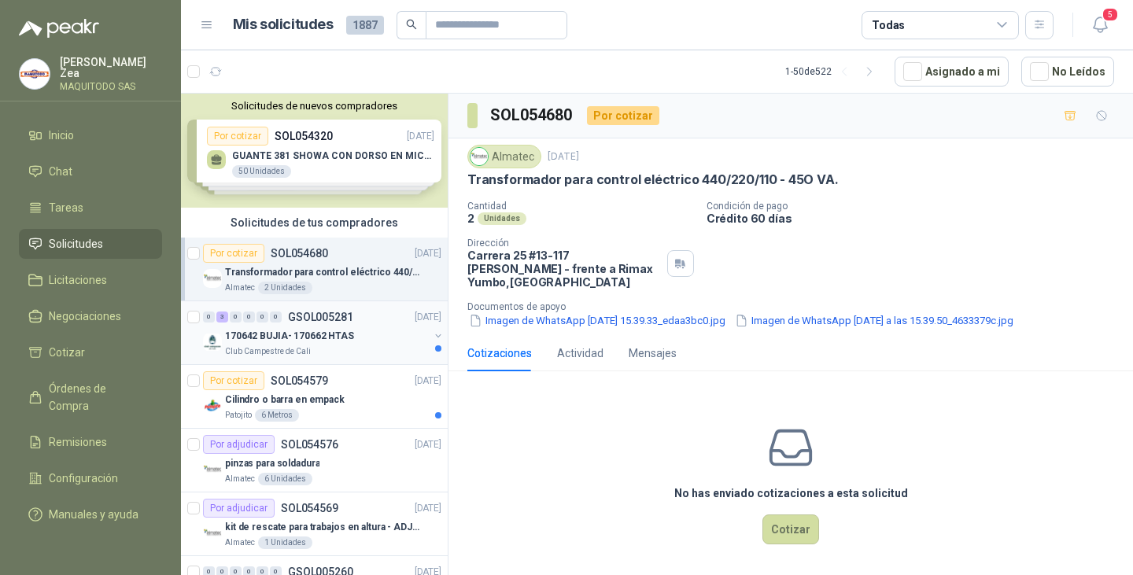
click at [360, 341] on div "170642 BUJIA- 170662 HTAS" at bounding box center [327, 335] width 204 height 19
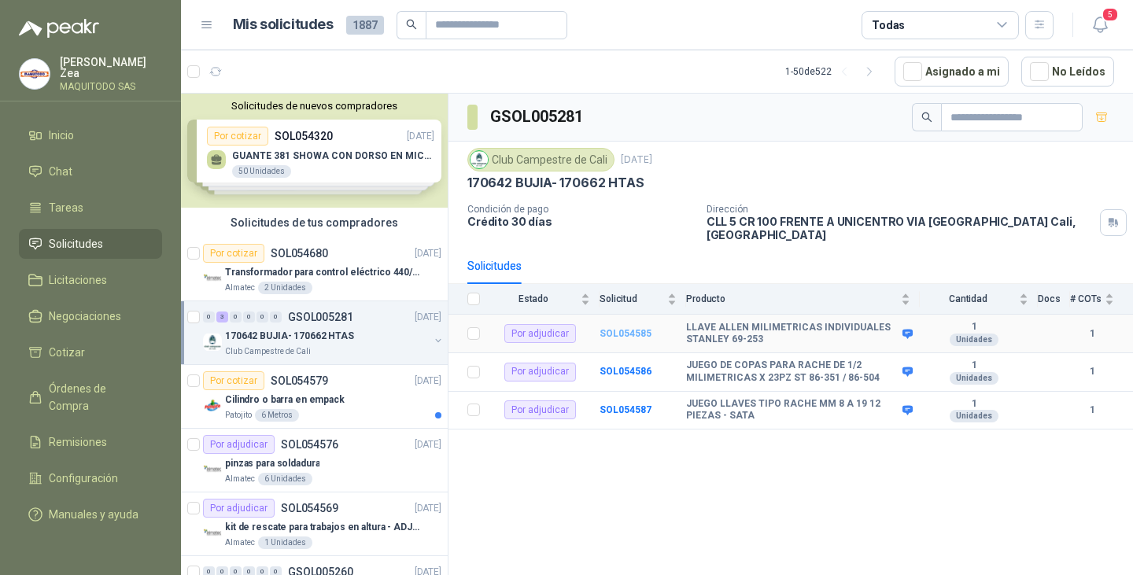
click at [616, 334] on b "SOL054585" at bounding box center [625, 333] width 52 height 11
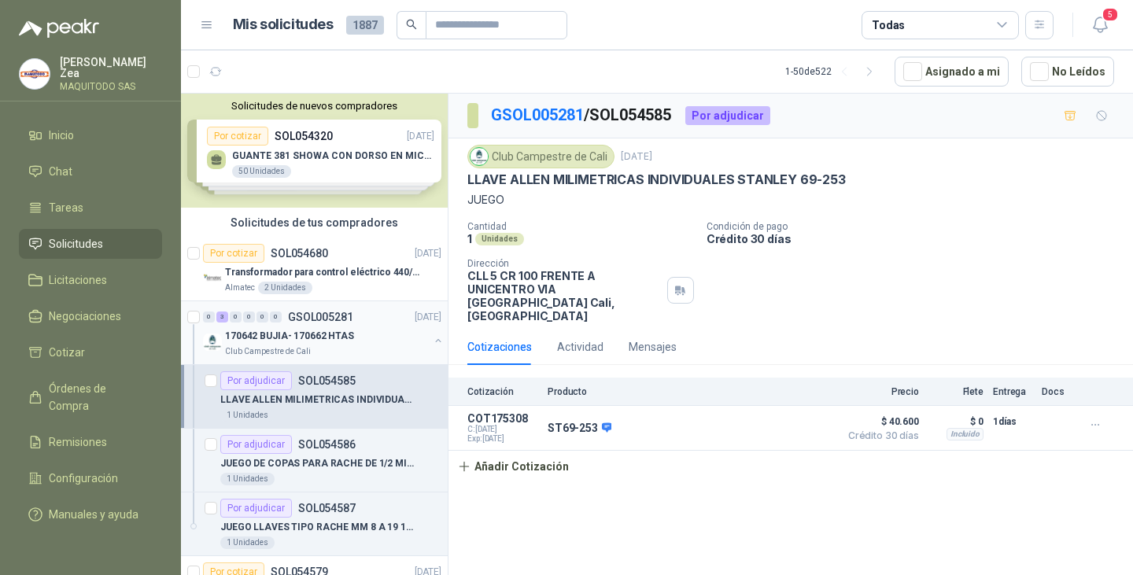
click at [432, 339] on button "button" at bounding box center [438, 340] width 13 height 13
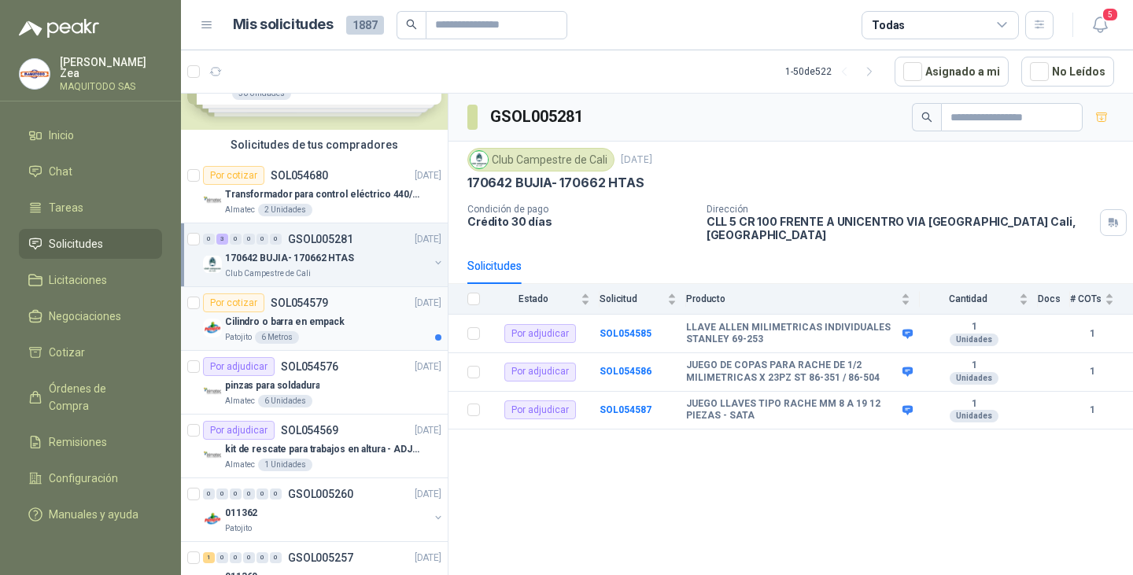
scroll to position [79, 0]
click at [358, 337] on div "Patojito 6 Metros" at bounding box center [333, 336] width 216 height 13
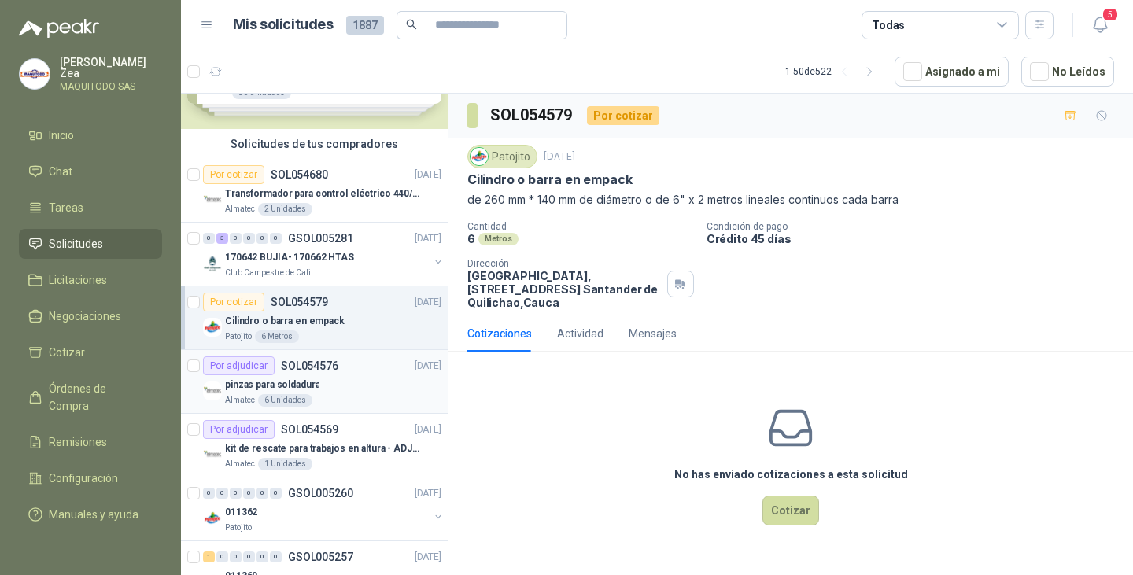
click at [319, 381] on div "pinzas para soldadura" at bounding box center [333, 384] width 216 height 19
